Goal: Information Seeking & Learning: Learn about a topic

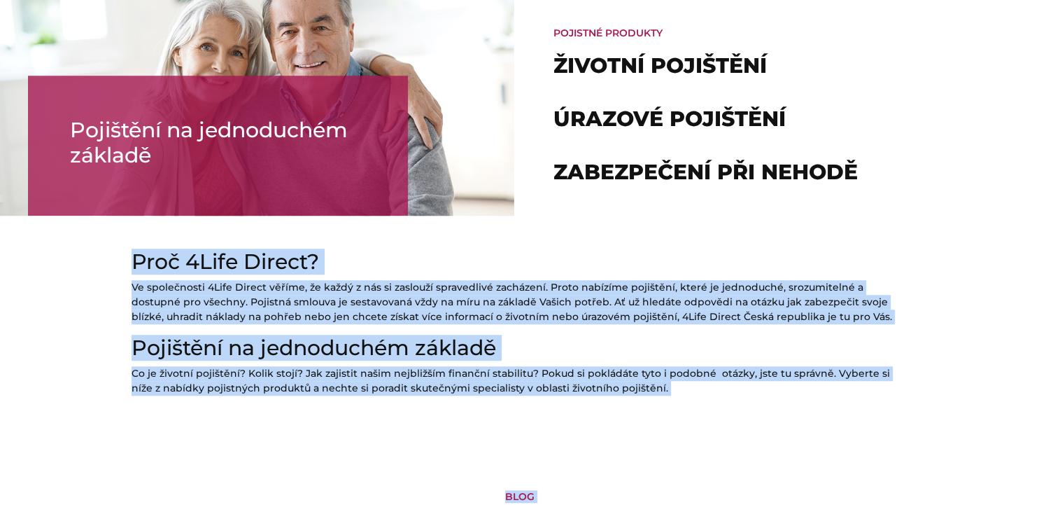
scroll to position [1107, 0]
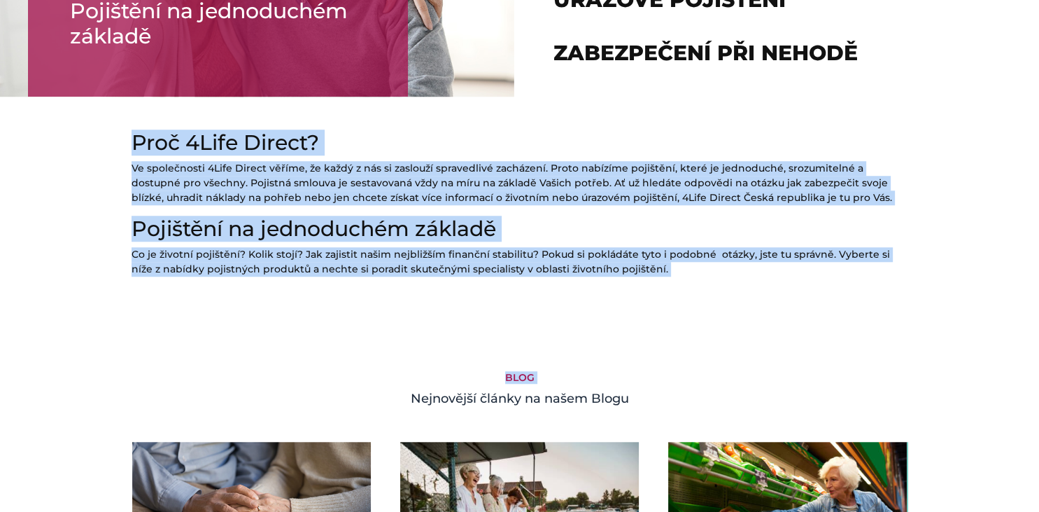
drag, startPoint x: 133, startPoint y: 391, endPoint x: 693, endPoint y: 265, distance: 573.9
click at [693, 265] on div "Proč 4Life Direct? Ve společnosti 4Life Direct věříme, že každý z nás si zaslou…" at bounding box center [520, 192] width 798 height 191
copy div "Proč 4Life Direct? Ve společnosti 4Life Direct věříme, že každý z nás si zaslou…"
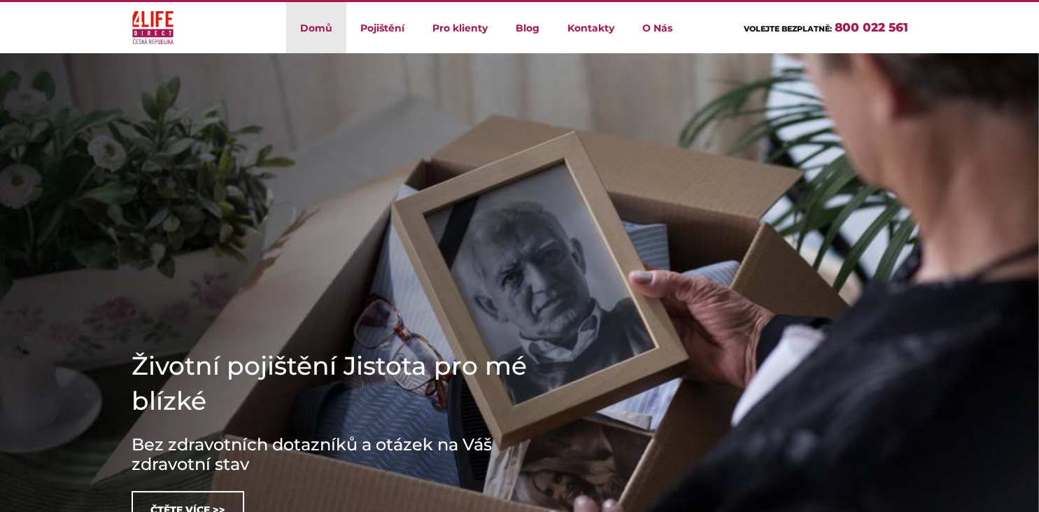
scroll to position [0, 0]
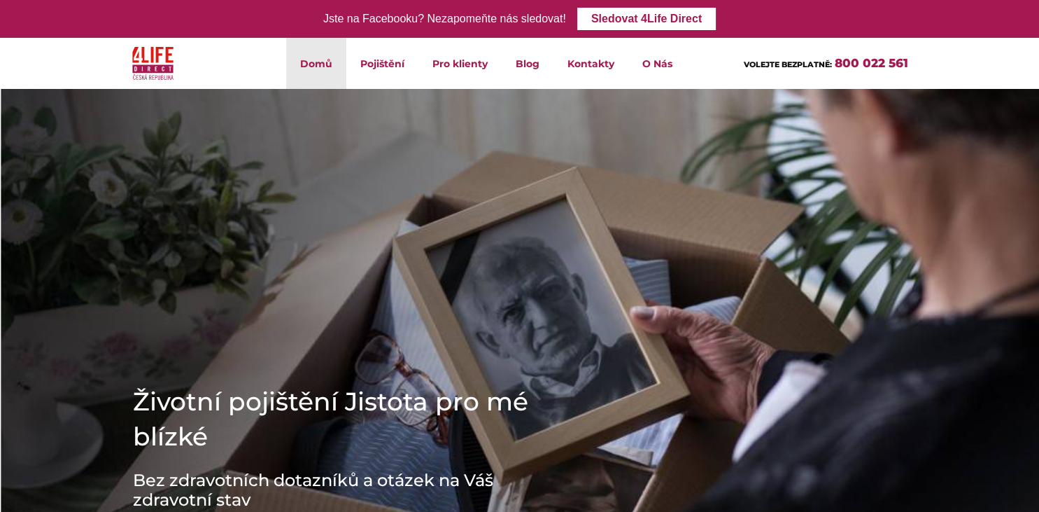
click at [133, 391] on h1 "Životní pojištění Jistota pro mé blízké" at bounding box center [343, 419] width 420 height 70
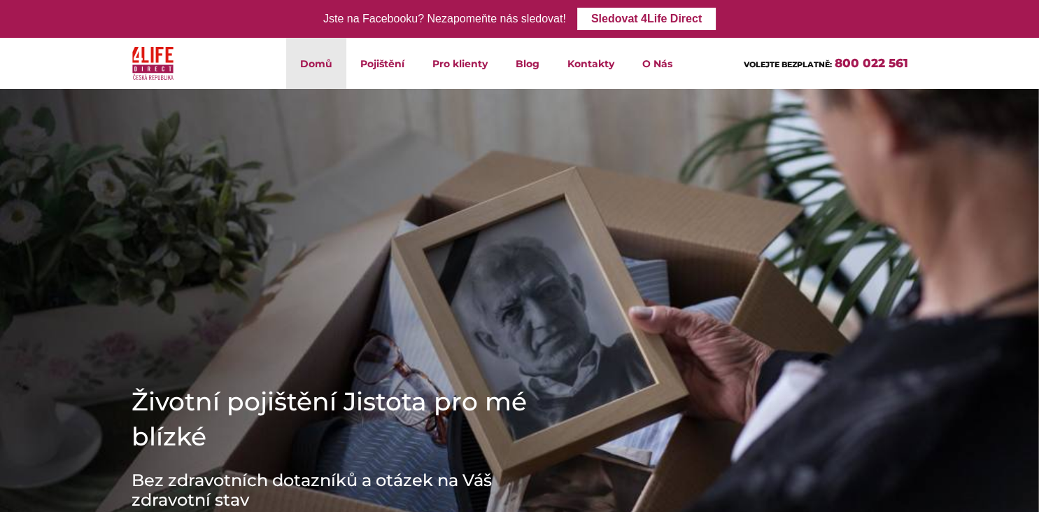
drag, startPoint x: 116, startPoint y: 379, endPoint x: 206, endPoint y: 507, distance: 157.3
click at [206, 507] on div "Životní pojištění Jistota pro mé blízké Bez zdravotních dotazníků a otázek na V…" at bounding box center [519, 362] width 1039 height 546
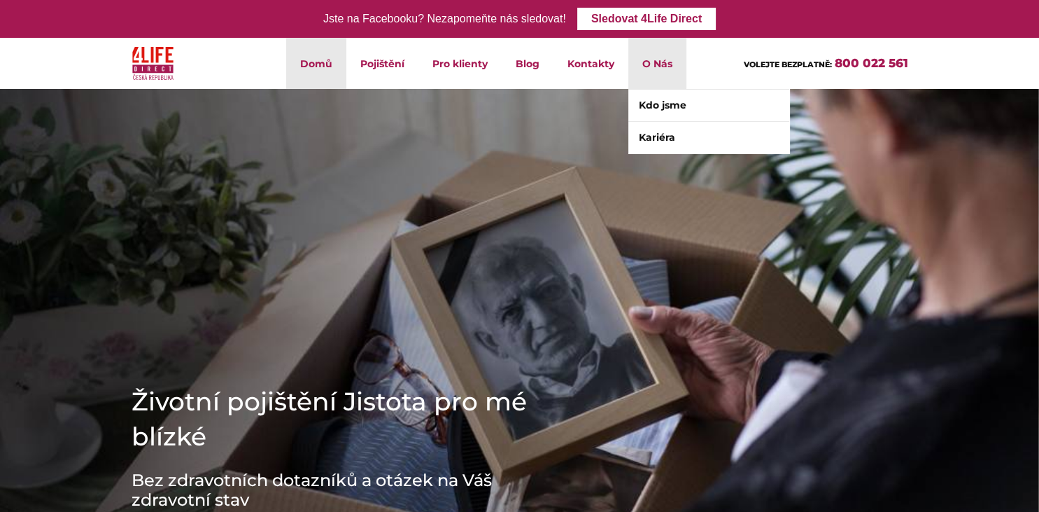
click at [668, 71] on li "O Nás Kdo jsme Kariéra" at bounding box center [657, 63] width 58 height 51
click at [665, 101] on link "Kdo jsme" at bounding box center [708, 105] width 161 height 31
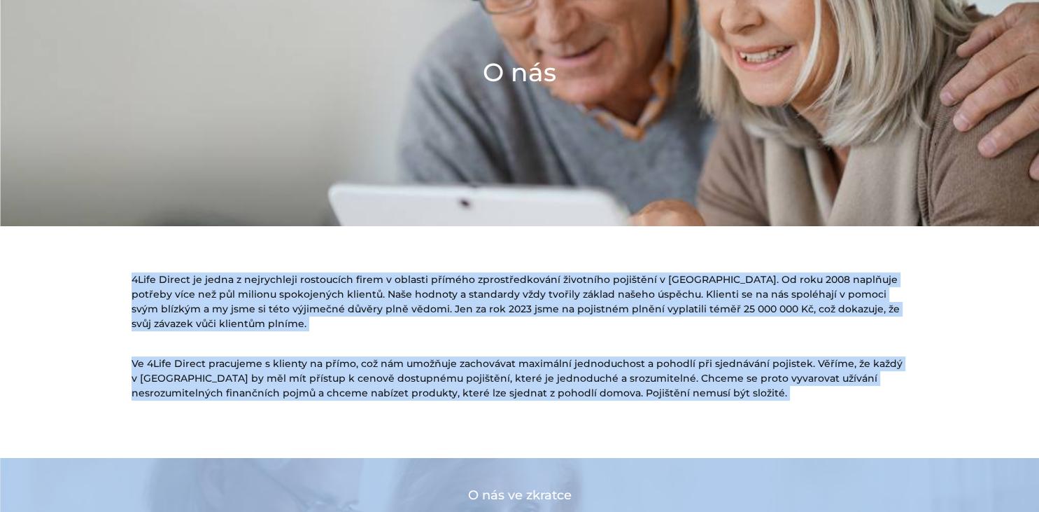
scroll to position [216, 0]
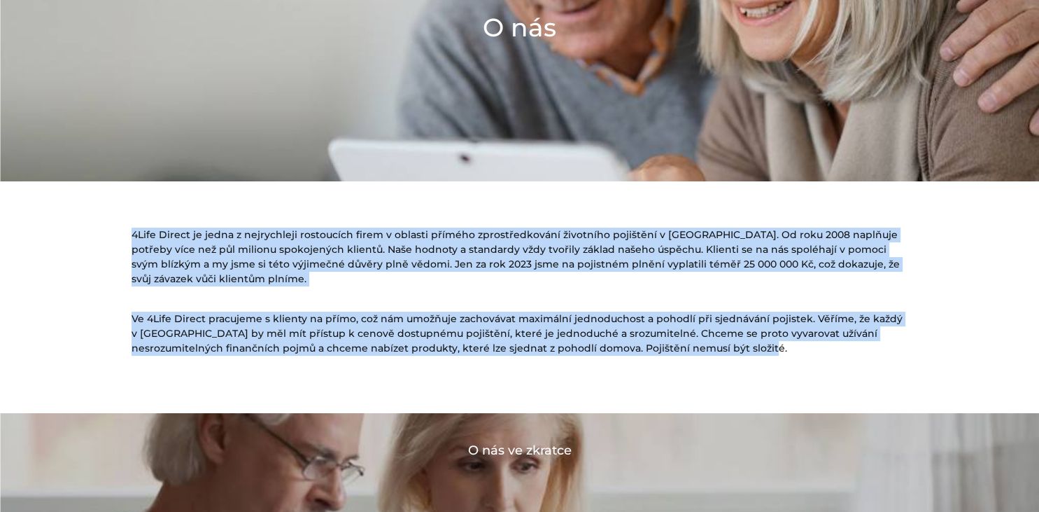
drag, startPoint x: 134, startPoint y: 449, endPoint x: 872, endPoint y: 354, distance: 743.7
click at [872, 354] on div "4Life Direct je jedna z nejrychleji rostoucích firem v oblasti přímého zprostře…" at bounding box center [520, 314] width 798 height 197
copy div "4Life Direct je jedna z nejrychleji rostoucích firem v oblasti přímého zprostře…"
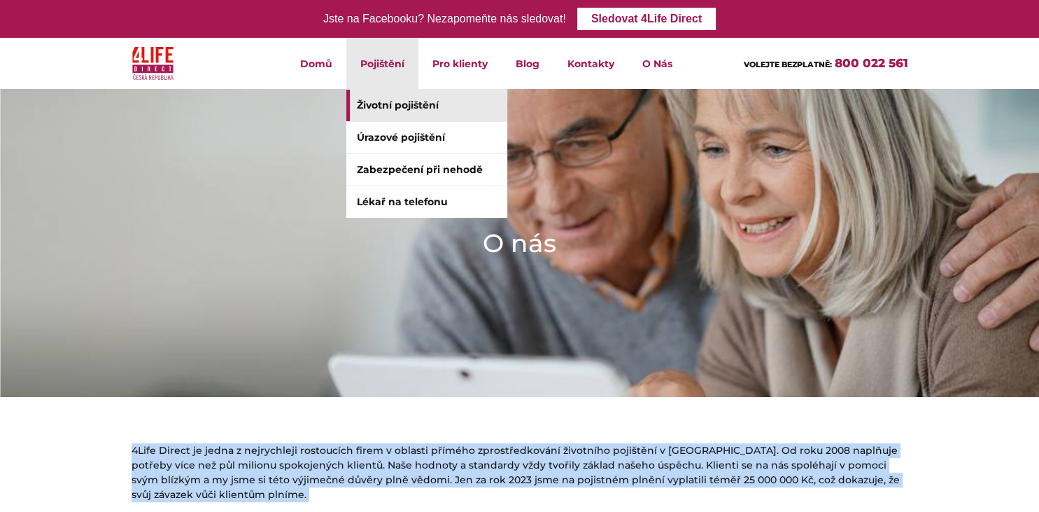
click at [398, 104] on link "Životní pojištění" at bounding box center [426, 105] width 161 height 31
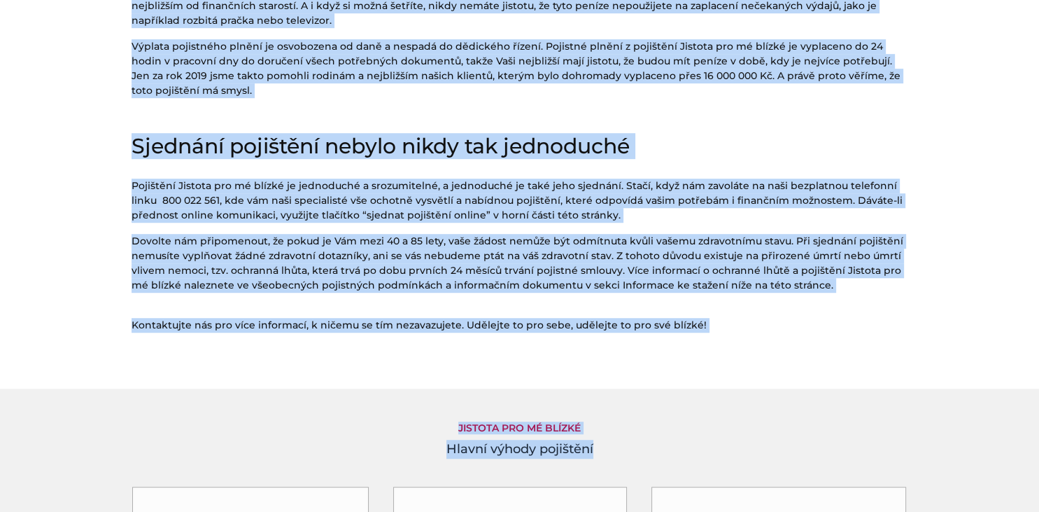
scroll to position [865, 0]
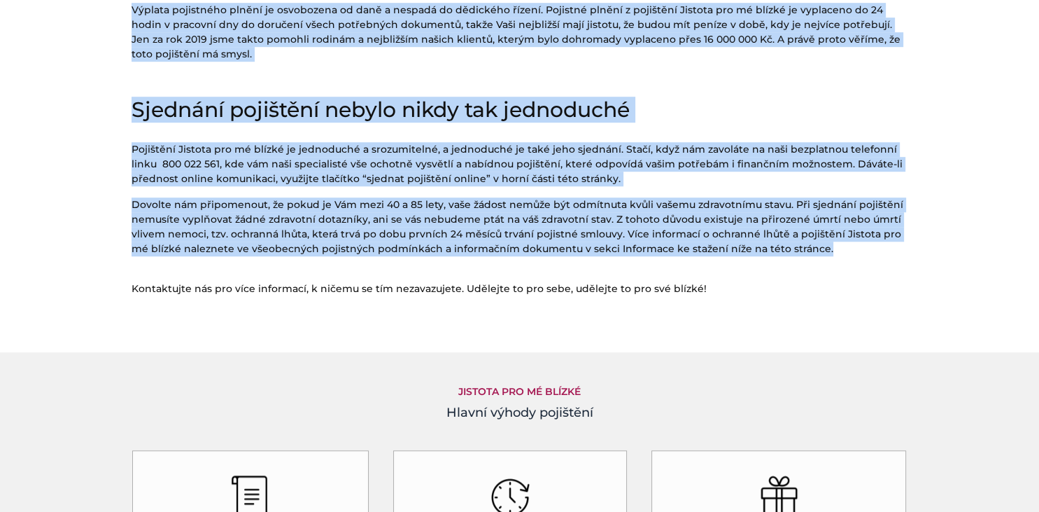
drag, startPoint x: 136, startPoint y: 90, endPoint x: 843, endPoint y: 266, distance: 729.2
copy div "Loremip dolorsita Consect adi el seddoe Tempo i utla etdo magnaaliquae adminimv…"
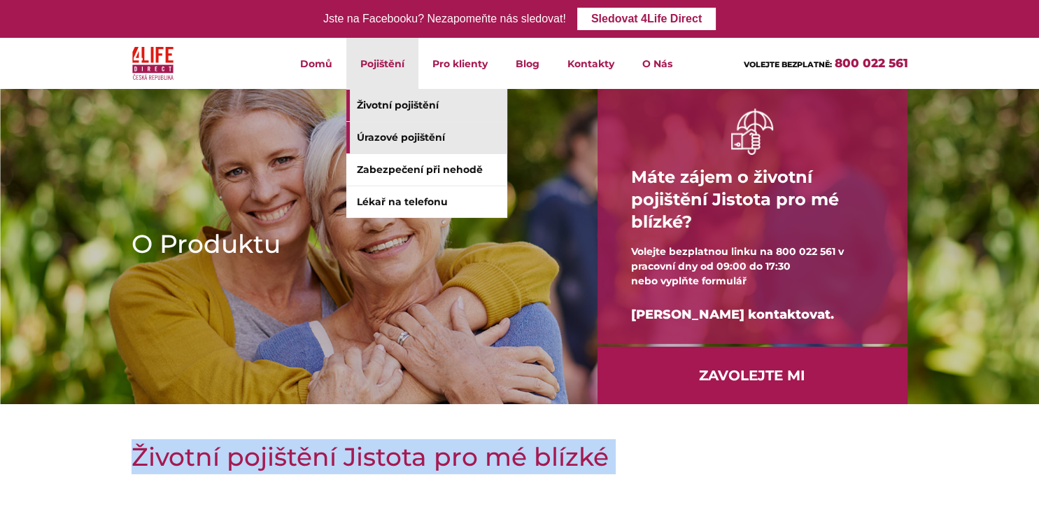
click at [399, 144] on link "Úrazové pojištění" at bounding box center [426, 137] width 161 height 31
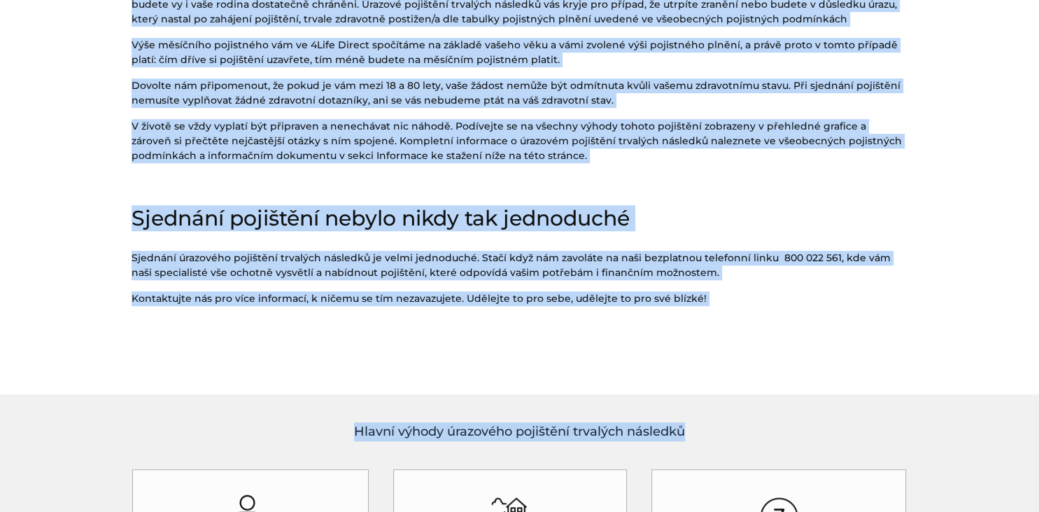
scroll to position [820, 0]
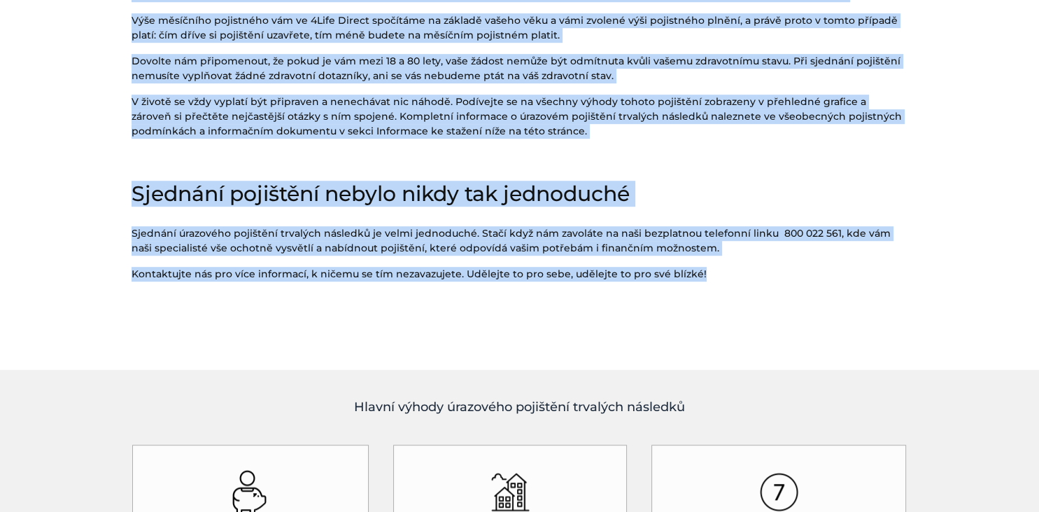
drag, startPoint x: 134, startPoint y: 429, endPoint x: 749, endPoint y: 289, distance: 630.2
copy div "Úrazové pojištění Odpovědnost za budoucnost rodiny Máte pocit, že osud vašich b…"
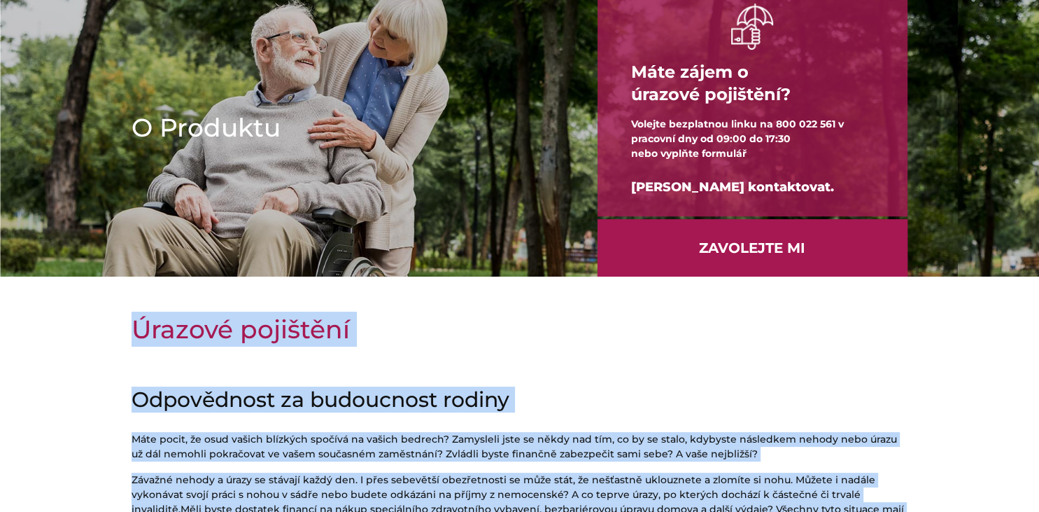
scroll to position [0, 0]
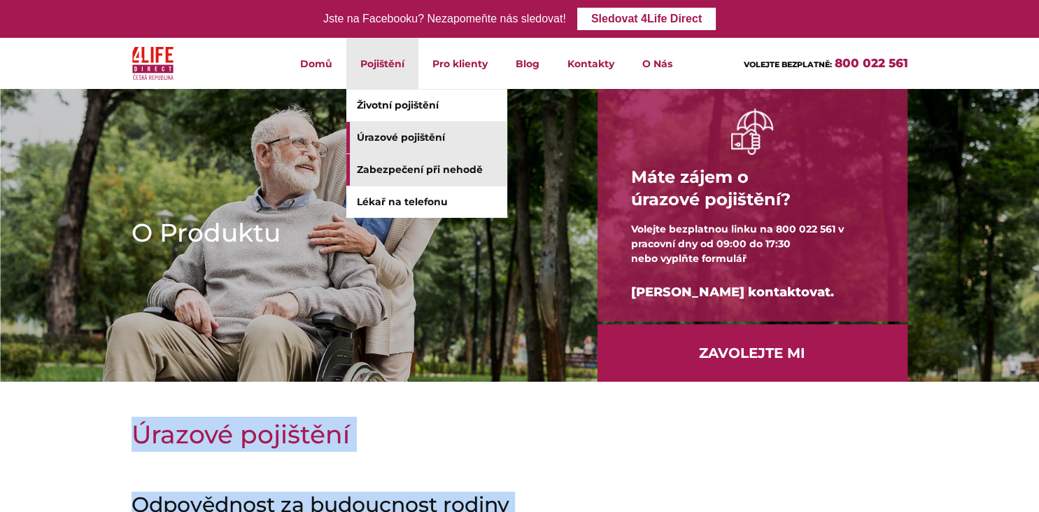
click at [404, 178] on link "Zabezpečení při nehodě" at bounding box center [426, 169] width 161 height 31
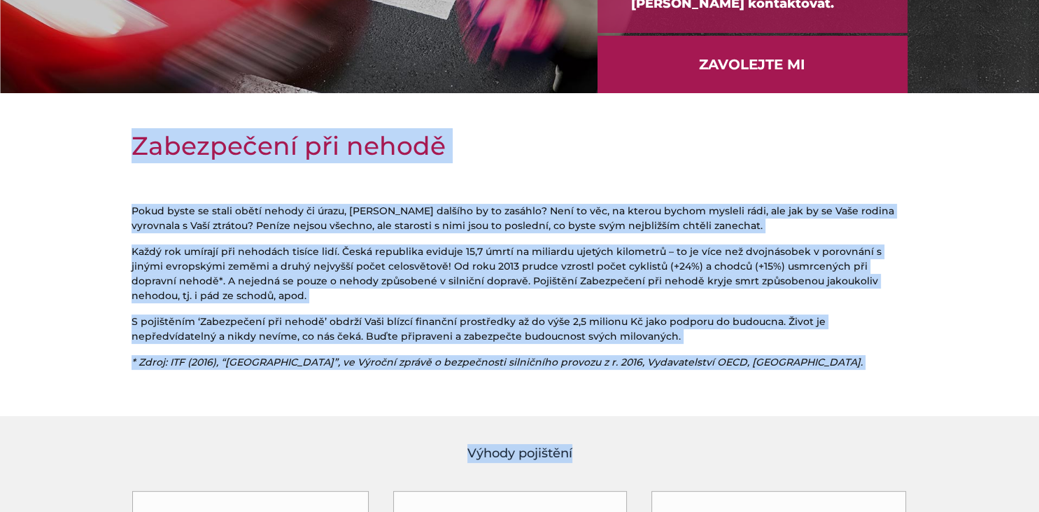
scroll to position [398, 0]
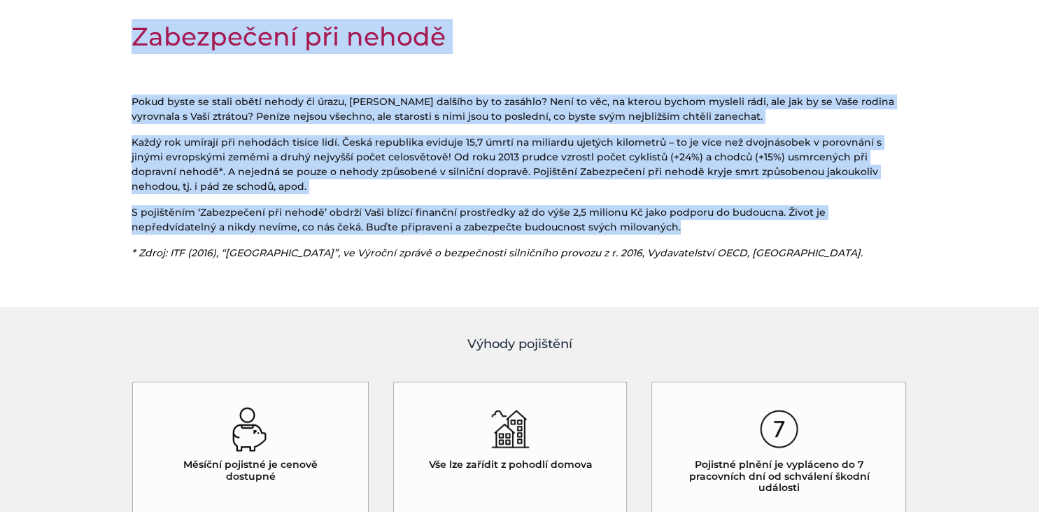
drag, startPoint x: 133, startPoint y: 435, endPoint x: 969, endPoint y: 225, distance: 861.8
click at [969, 225] on section "Zabezpečení při nehodě Pokud byste se stali obětí nehody či úrazu, koho dalšího…" at bounding box center [519, 145] width 1039 height 253
copy div "Zabezpečení při nehodě Pokud byste se stali obětí nehody či úrazu, koho dalšího…"
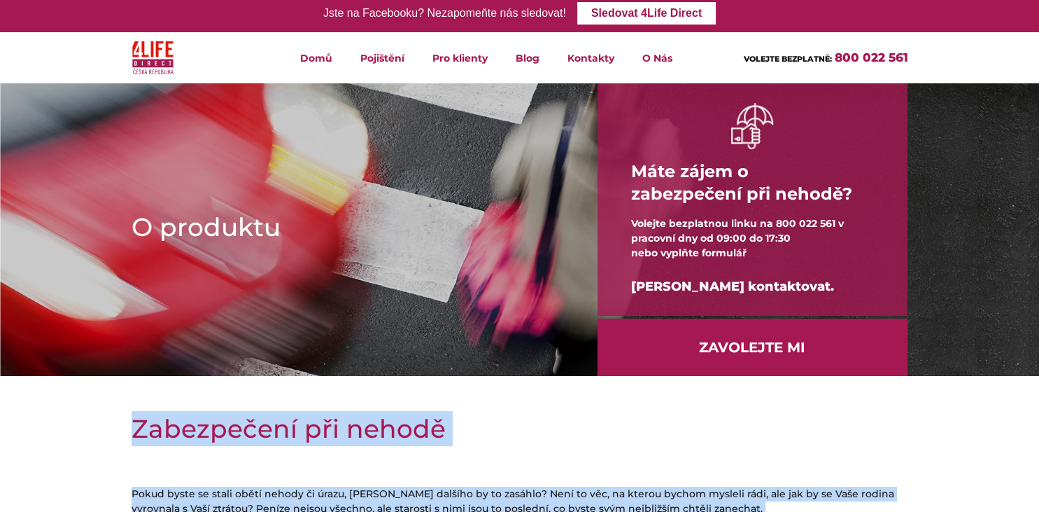
scroll to position [0, 0]
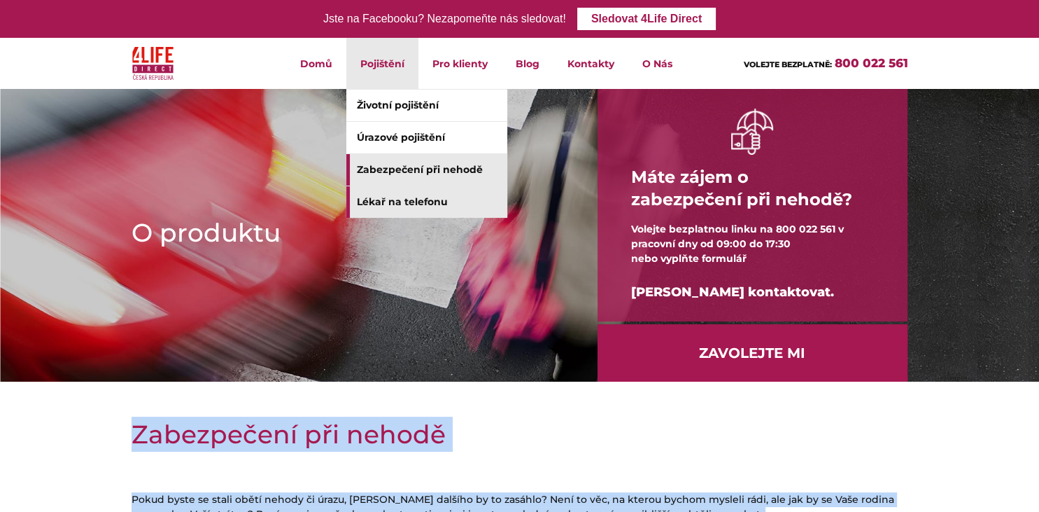
click at [403, 209] on link "Lékař na telefonu" at bounding box center [426, 201] width 161 height 31
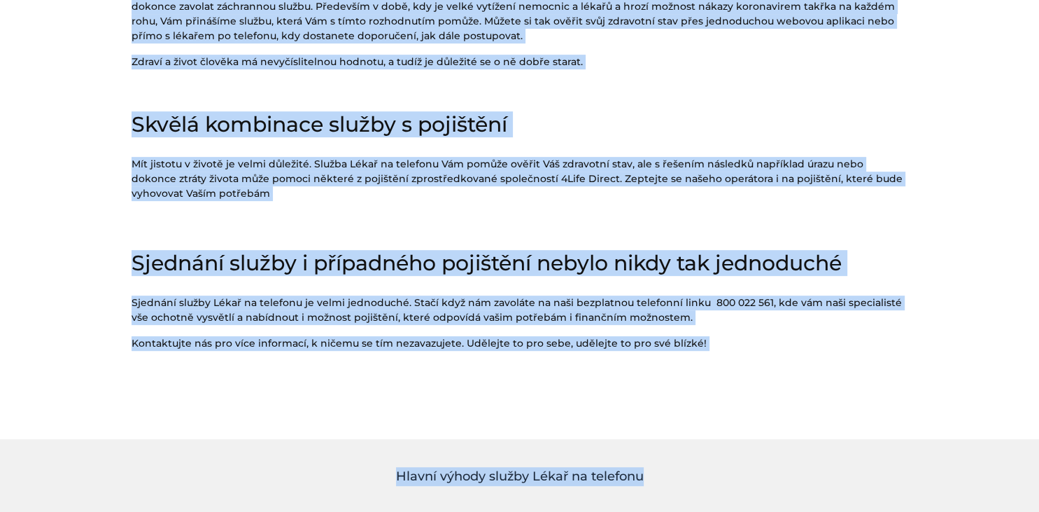
scroll to position [645, 0]
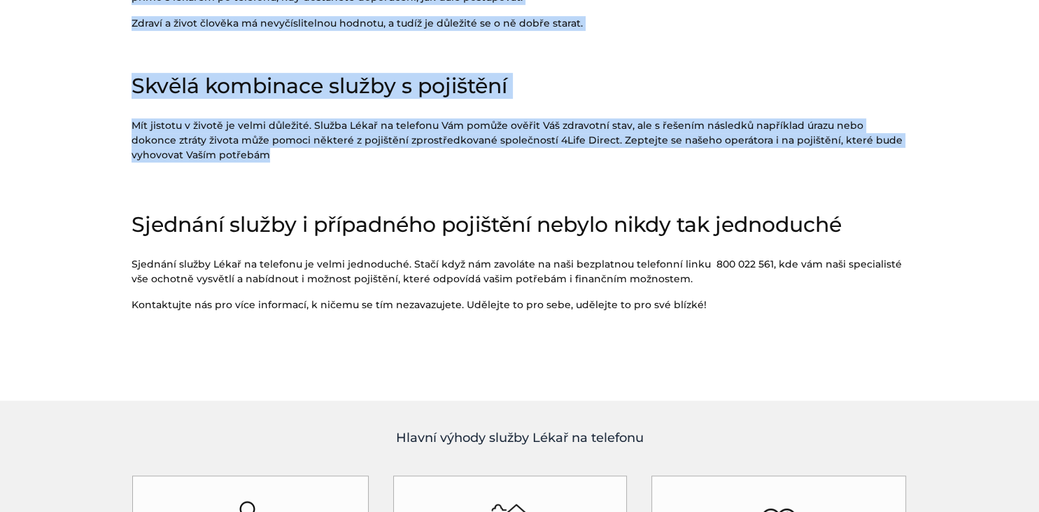
drag, startPoint x: 133, startPoint y: 431, endPoint x: 831, endPoint y: 185, distance: 740.4
click at [831, 185] on div "Lékař na telefonu Služba, která Vám dodá jistotu ve Vaší diagnóze Nejste si jis…" at bounding box center [520, 68] width 798 height 595
copy div "Lorem ip dolorsit Ametco, adipi Eli sedd eiusmod te Inci utlabore Etdolo ma ali…"
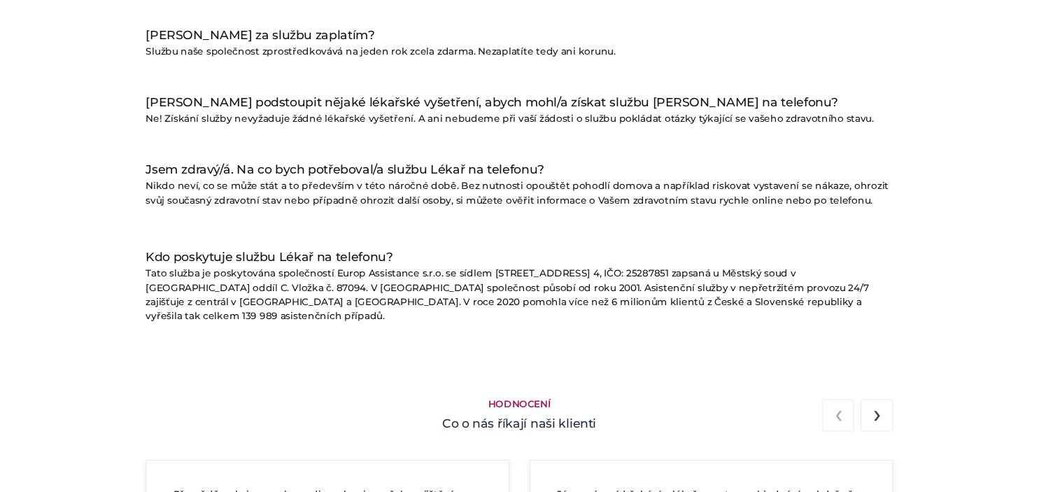
scroll to position [0, 0]
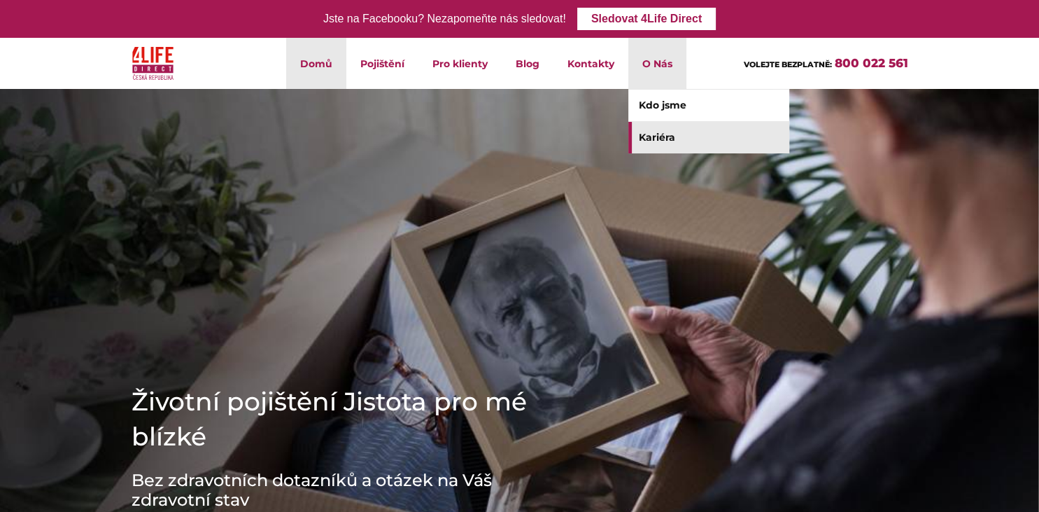
click at [674, 139] on link "Kariéra" at bounding box center [708, 137] width 161 height 31
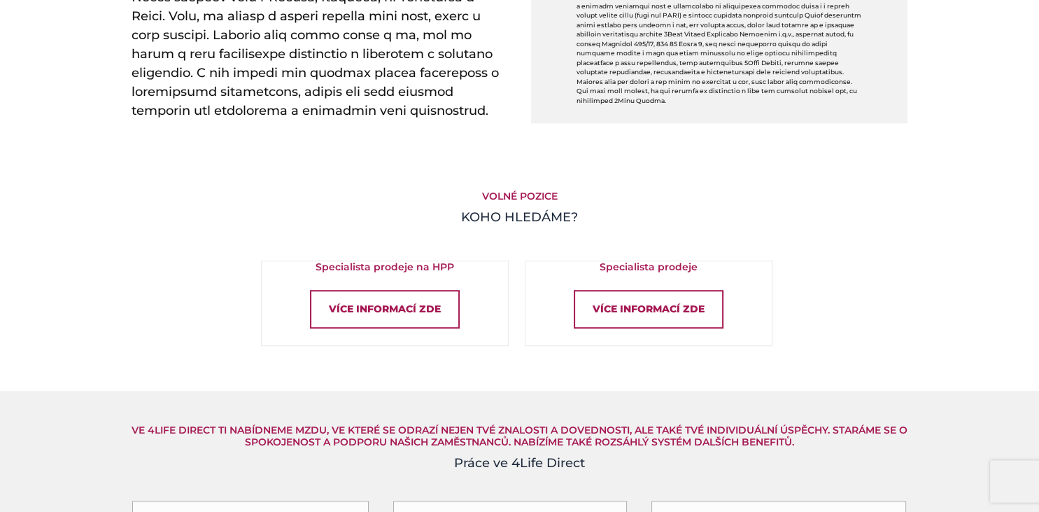
scroll to position [831, 0]
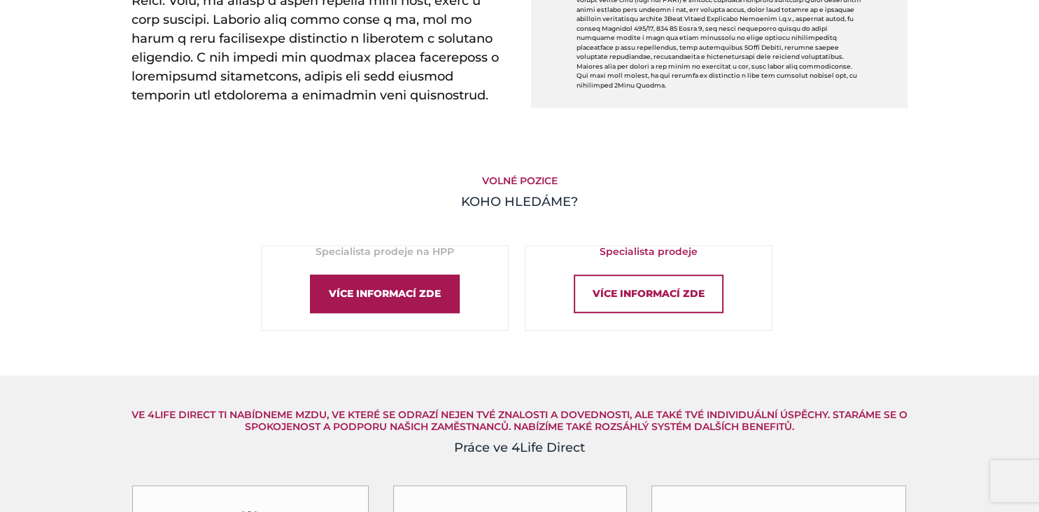
click at [377, 286] on div "Více informací zde" at bounding box center [385, 293] width 150 height 38
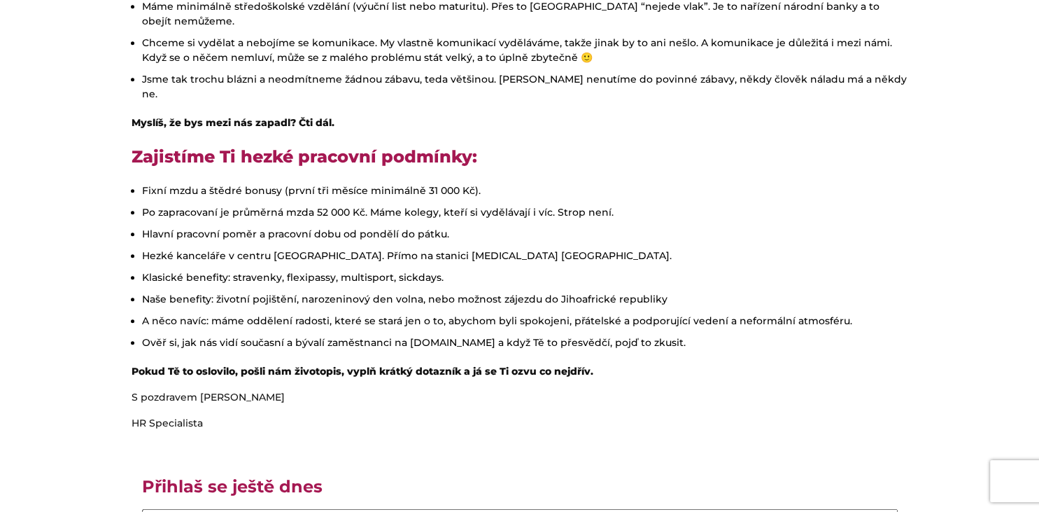
scroll to position [687, 0]
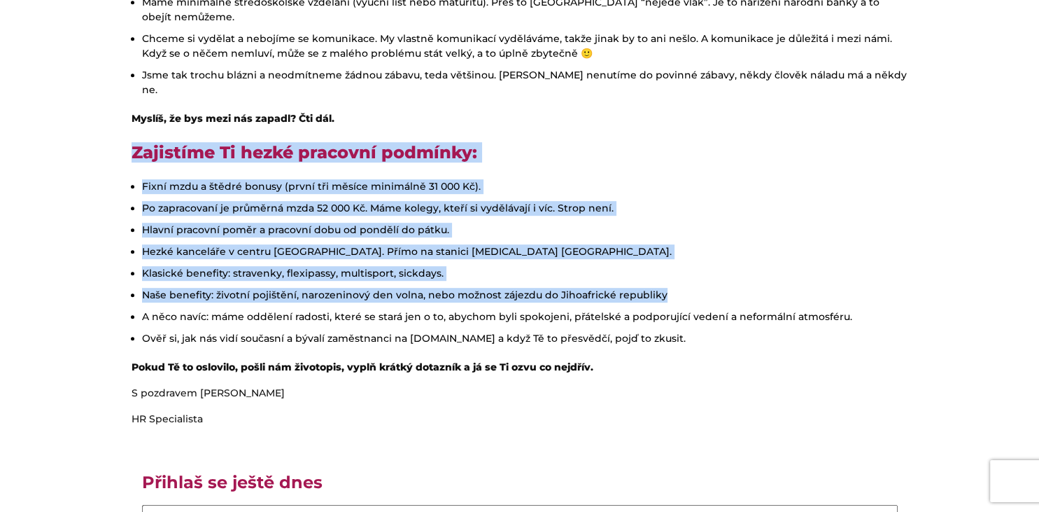
drag, startPoint x: 136, startPoint y: 122, endPoint x: 829, endPoint y: 267, distance: 707.7
click at [829, 267] on div "Ahoj! Jsme společnost 4Life Direct, která je přímým zprostředkovatelem životníh…" at bounding box center [520, 311] width 798 height 1414
copy div "Zajistíme Ti hezké pracovní podmínky: Fixní mzdu a štědré bonusy (první tři měs…"
